Goal: Information Seeking & Learning: Understand process/instructions

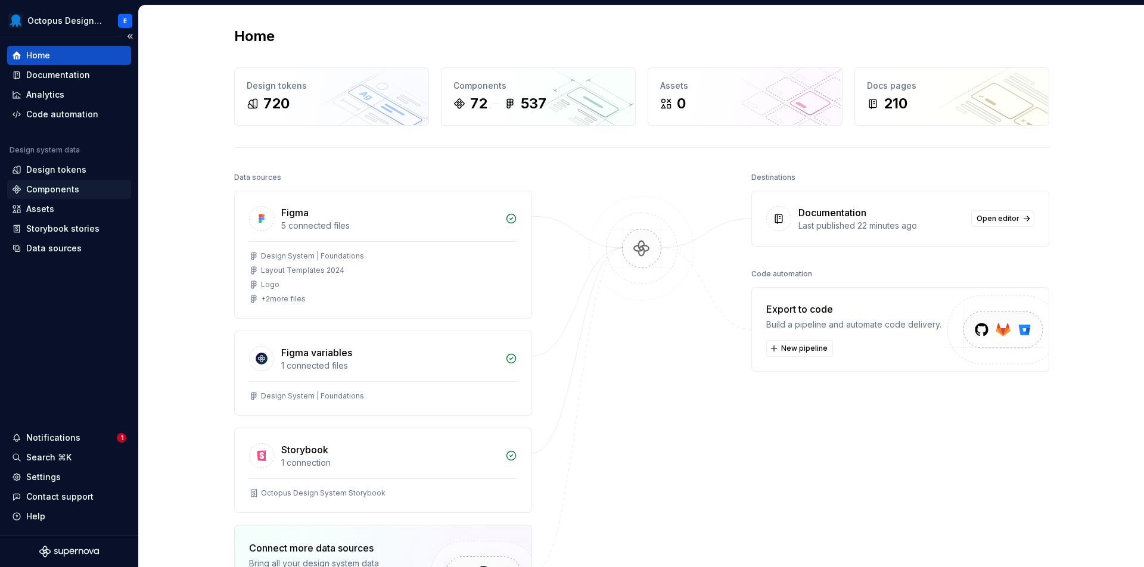
click at [79, 191] on div "Components" at bounding box center [69, 190] width 114 height 12
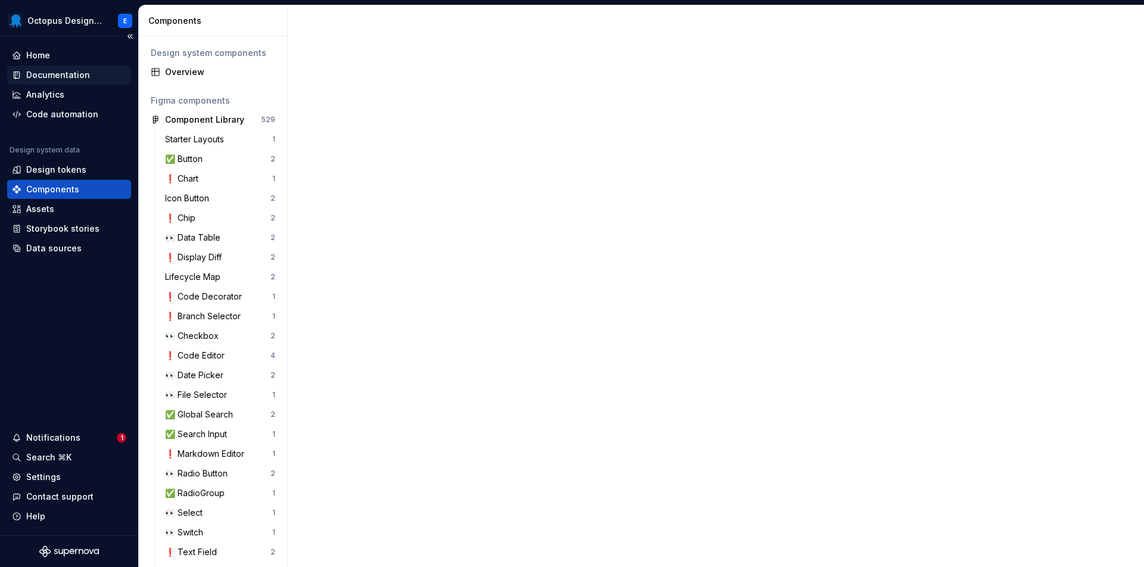
click at [73, 76] on div "Documentation" at bounding box center [58, 75] width 64 height 12
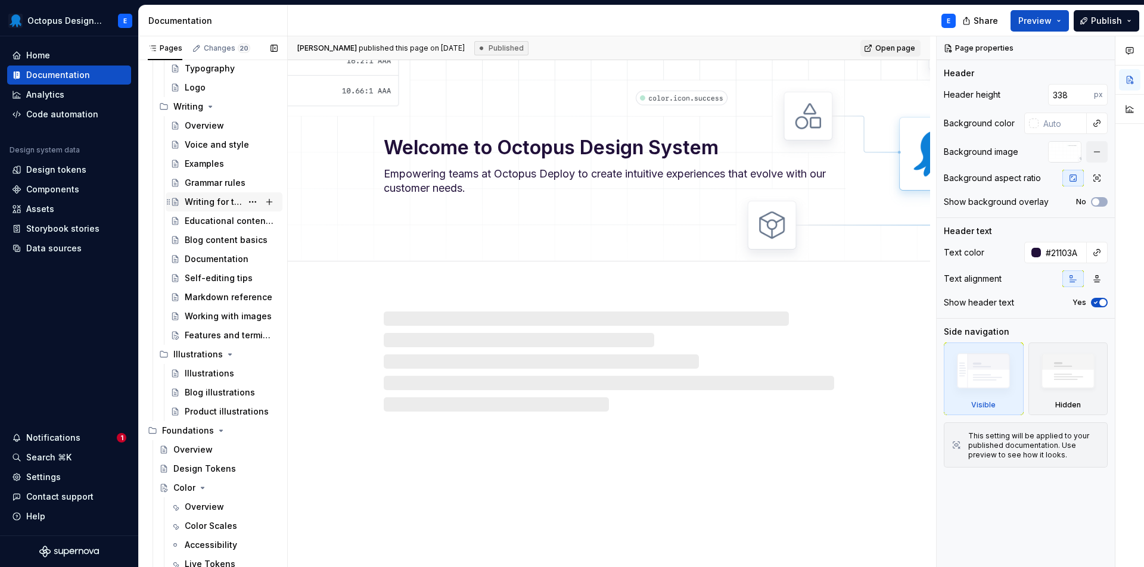
scroll to position [309, 0]
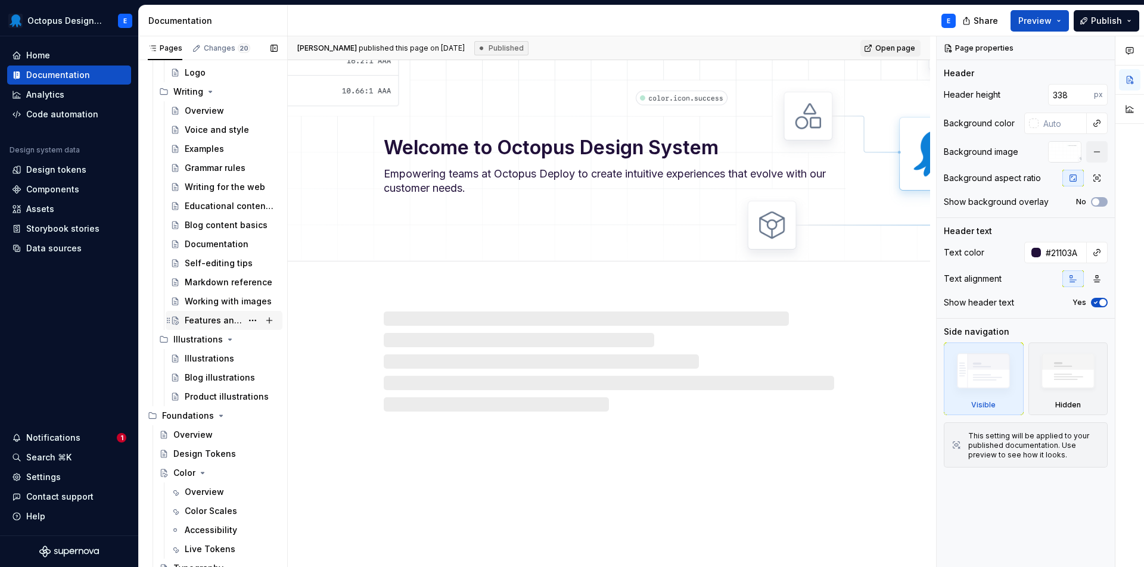
click at [212, 318] on div "Features and terminology" at bounding box center [213, 321] width 57 height 12
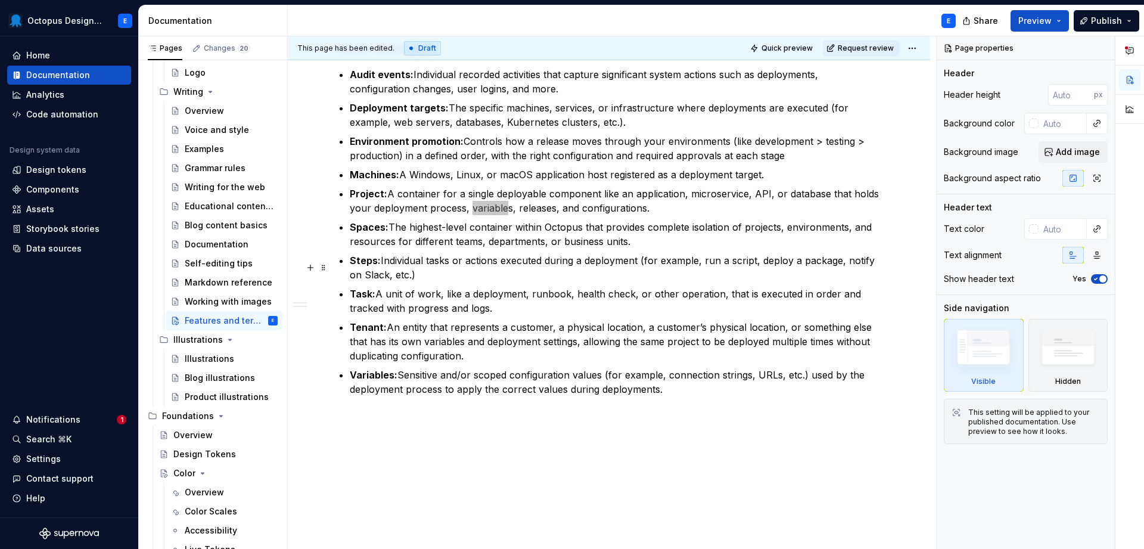
scroll to position [1179, 0]
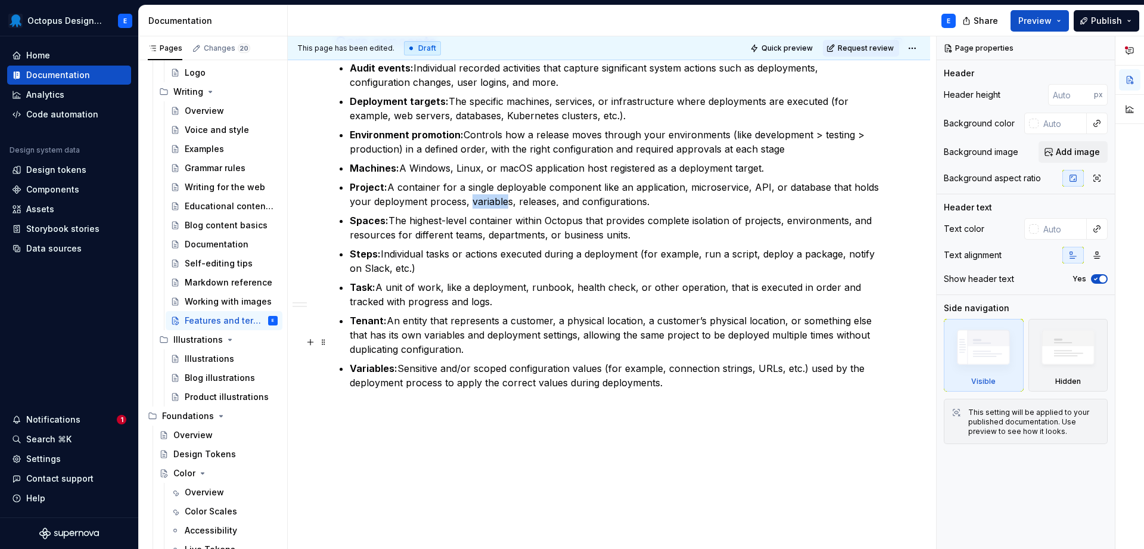
click at [653, 362] on commenthighlight "Variables: Sensitive and/or scoped configuration values (for example, connectio…" at bounding box center [609, 375] width 518 height 26
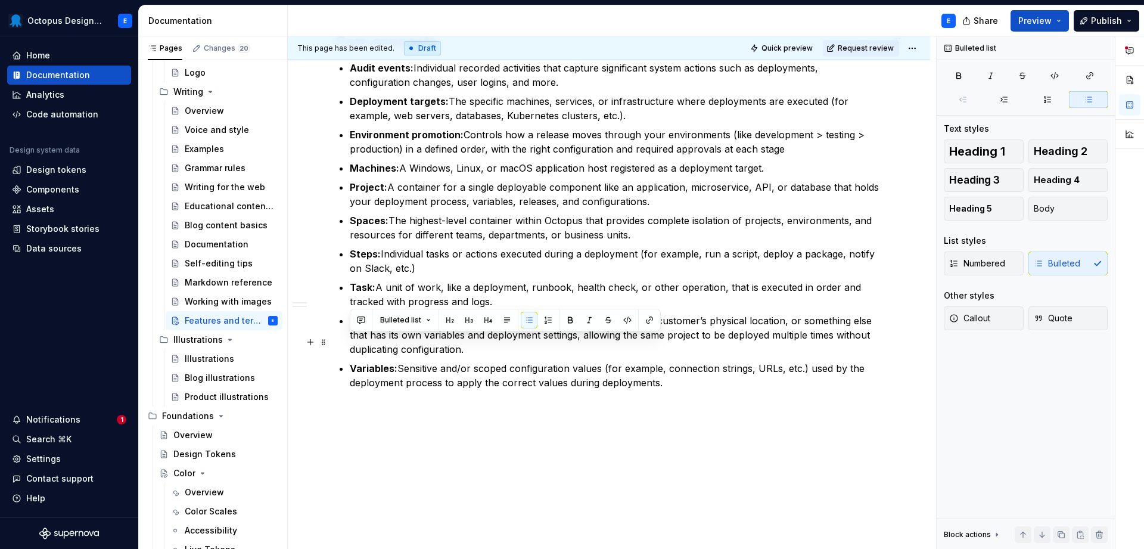
drag, startPoint x: 650, startPoint y: 356, endPoint x: 350, endPoint y: 343, distance: 300.7
click at [350, 361] on p "Variables: Sensitive and/or scoped configuration values (for example, connectio…" at bounding box center [616, 375] width 533 height 29
copy commenthighlight "Variables: Sensitive and/or scoped configuration values (for example, connectio…"
click at [398, 280] on p "Task: A unit of work, like a deployment, runbook, health check, or other operat…" at bounding box center [616, 294] width 533 height 29
click at [874, 48] on span "Request review" at bounding box center [866, 49] width 56 height 10
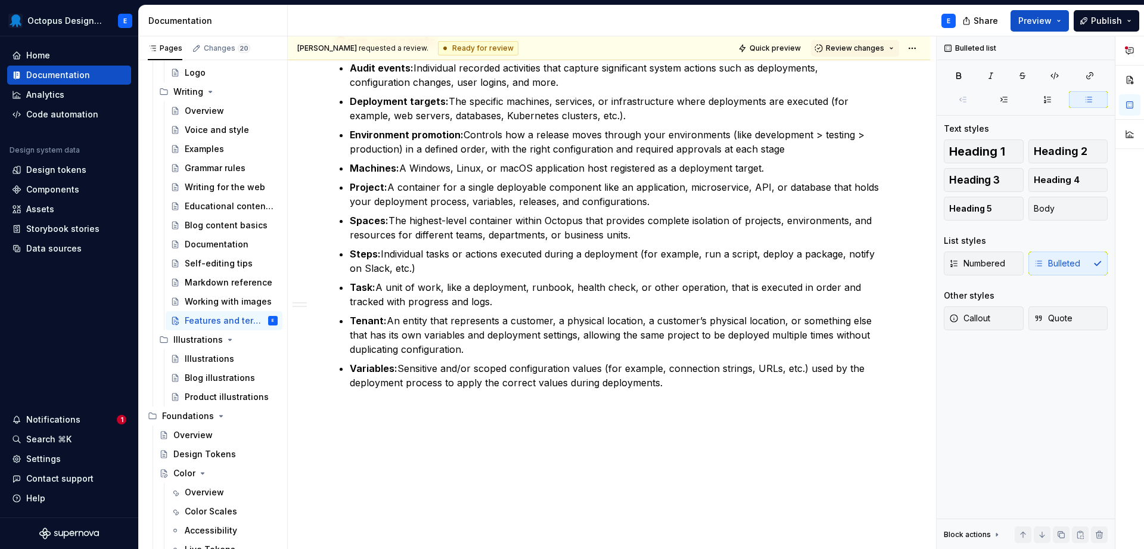
click at [436, 362] on commenthighlight "Variables: Sensitive and/or scoped configuration values (for example, connectio…" at bounding box center [609, 375] width 518 height 26
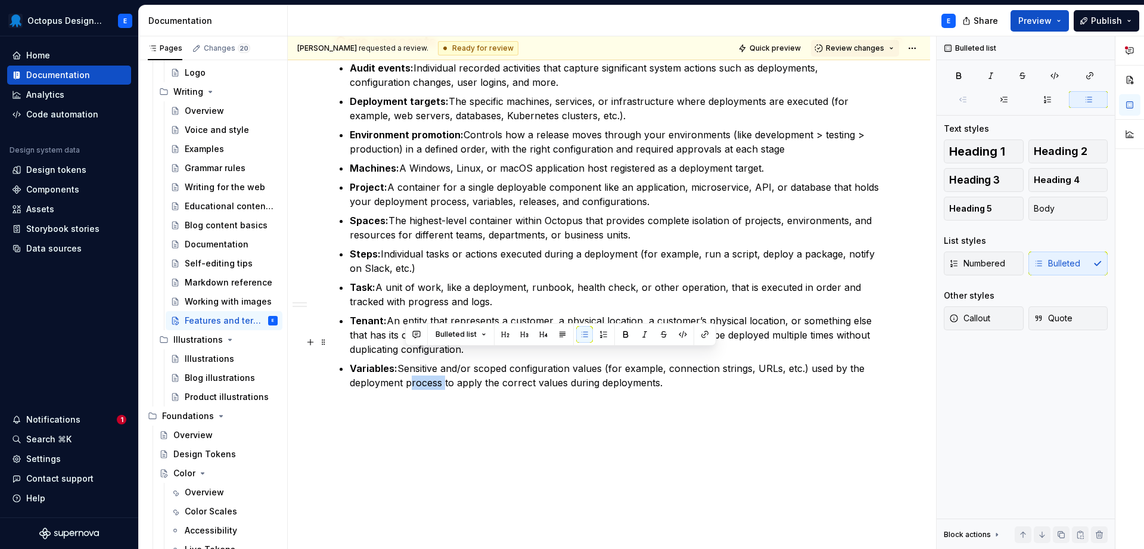
click at [436, 362] on commenthighlight "Variables: Sensitive and/or scoped configuration values (for example, connectio…" at bounding box center [609, 375] width 518 height 26
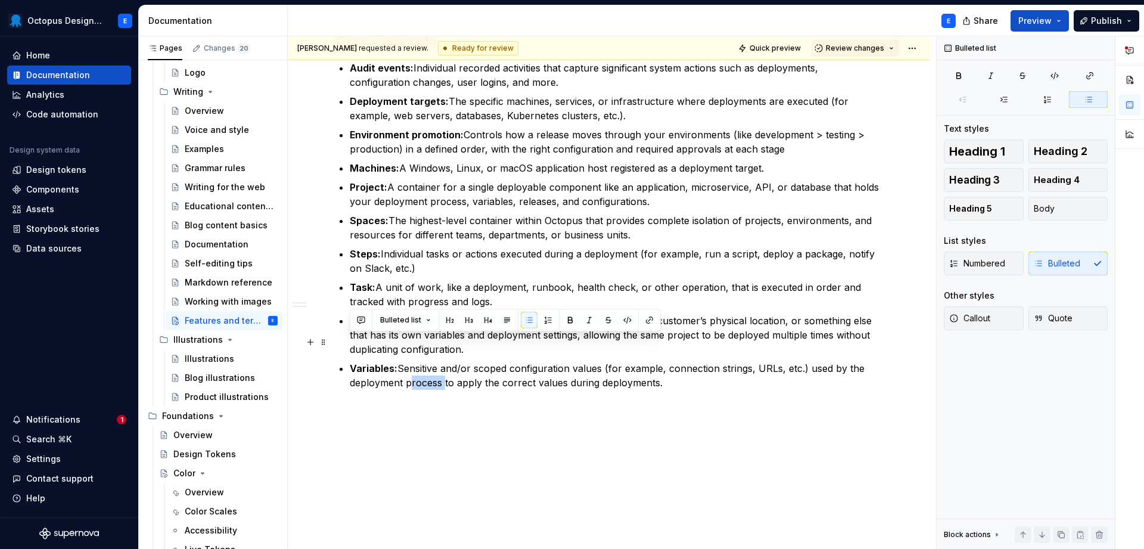
copy commenthighlight "Variables: Sensitive and/or scoped configuration values (for example, connectio…"
type textarea "*"
